Goal: Book appointment/travel/reservation

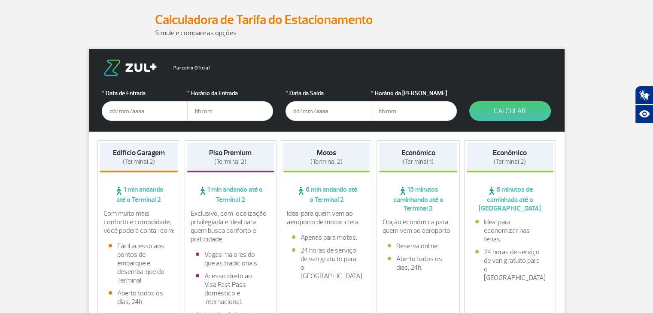
scroll to position [172, 0]
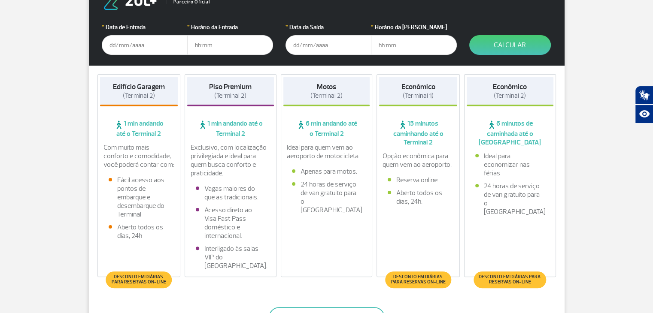
click at [150, 50] on input "text" at bounding box center [145, 45] width 86 height 20
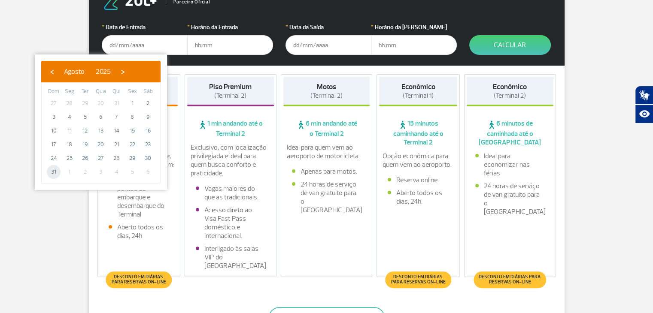
click at [53, 174] on span "31" at bounding box center [54, 172] width 14 height 14
type input "[DATE]"
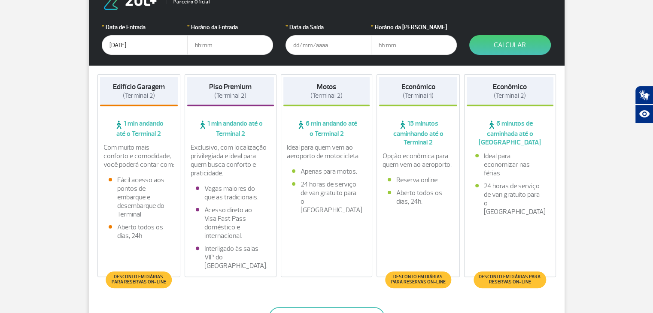
click at [227, 56] on form "Parceiro Oficial * Data de Entrada [DATE] * Horário da Entrada * Data da Saída …" at bounding box center [327, 24] width 476 height 83
click at [227, 50] on input "text" at bounding box center [230, 45] width 86 height 20
type input "08:00"
click at [296, 44] on input "text" at bounding box center [329, 45] width 86 height 20
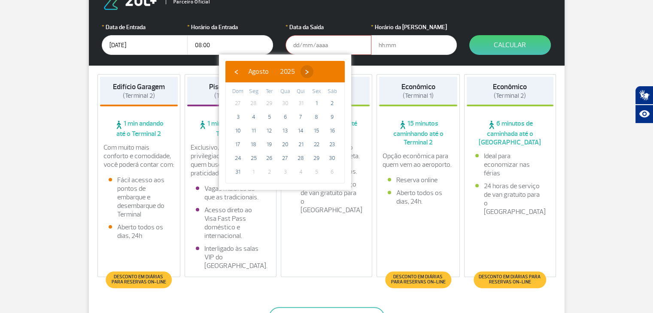
click at [313, 73] on span "›" at bounding box center [307, 71] width 13 height 13
click at [329, 105] on span "6" at bounding box center [332, 104] width 14 height 14
type input "[DATE]"
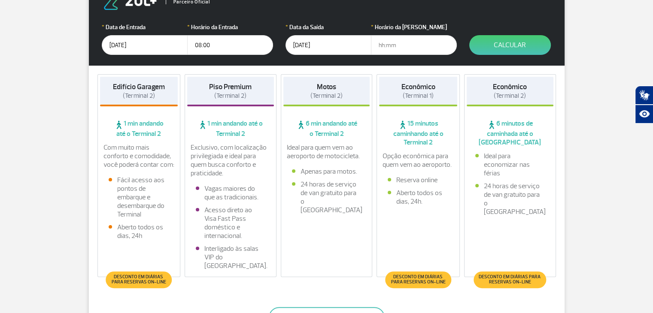
click at [392, 43] on input "text" at bounding box center [414, 45] width 86 height 20
type input "23:30"
click at [493, 47] on button "Calcular" at bounding box center [510, 45] width 82 height 20
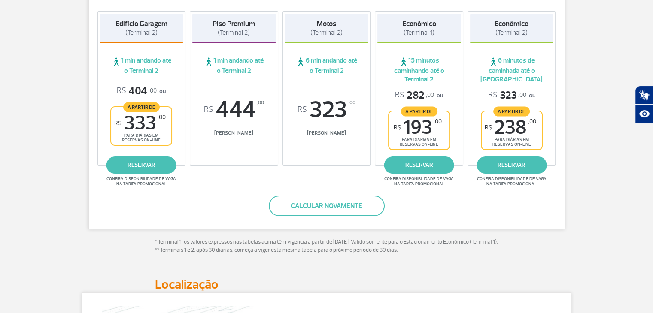
scroll to position [175, 0]
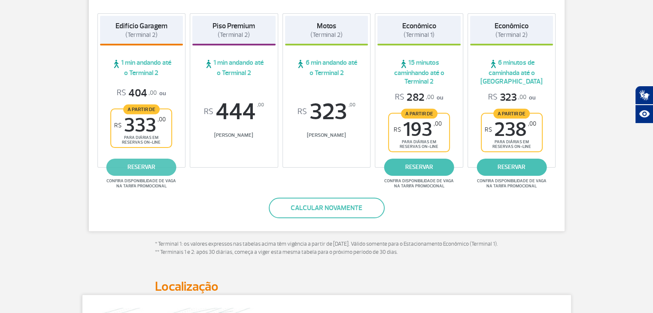
click at [136, 167] on link "reservar" at bounding box center [141, 167] width 70 height 17
